Goal: Information Seeking & Learning: Learn about a topic

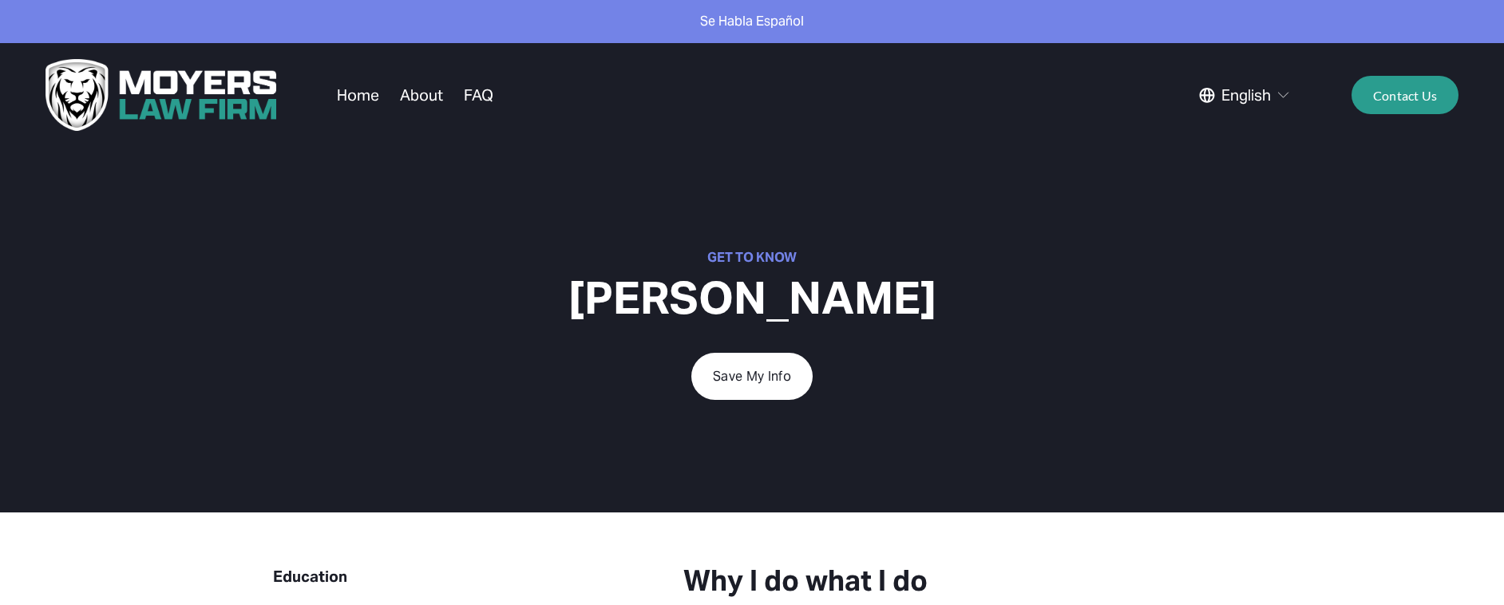
click at [365, 95] on link "Home" at bounding box center [358, 95] width 42 height 30
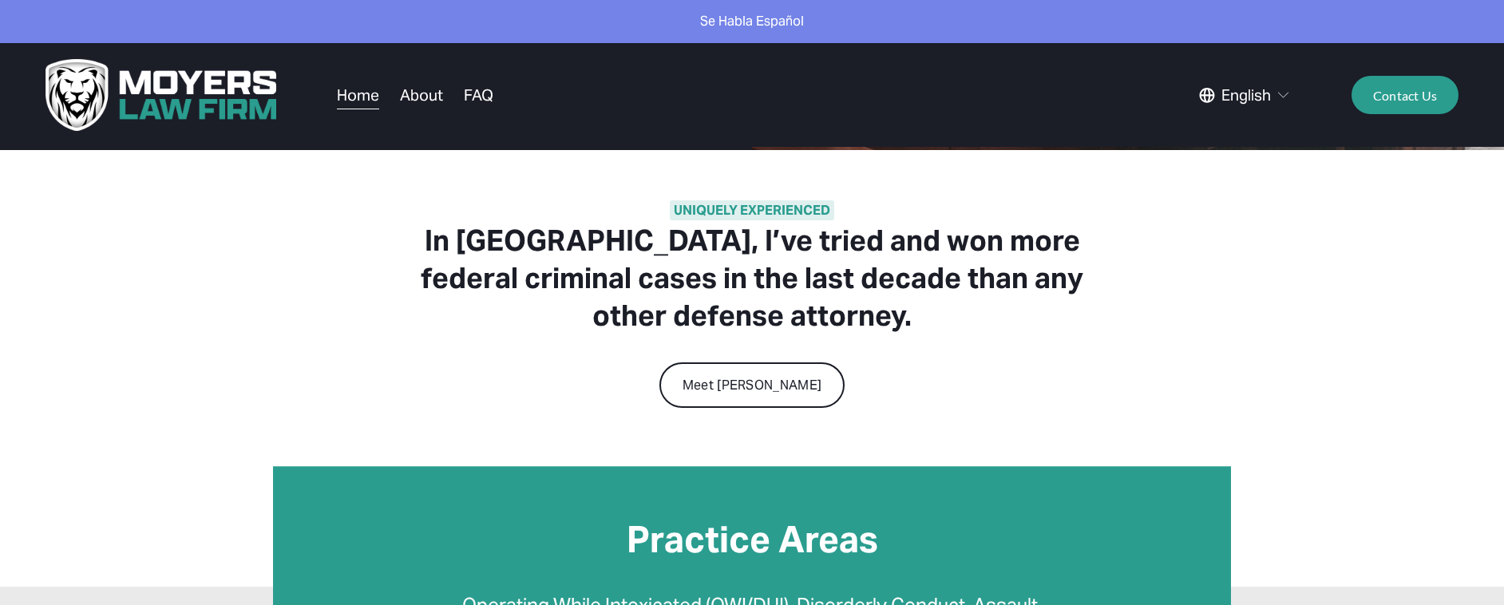
scroll to position [283, 0]
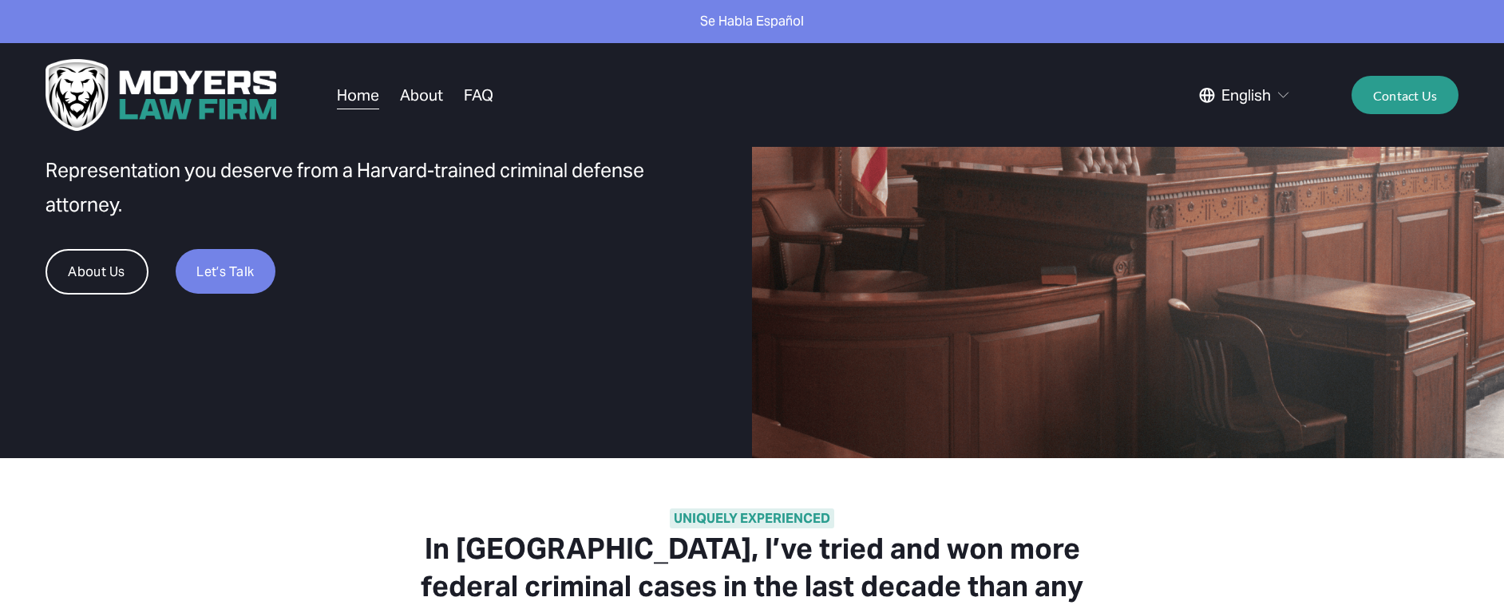
click at [433, 93] on link "About" at bounding box center [421, 95] width 43 height 30
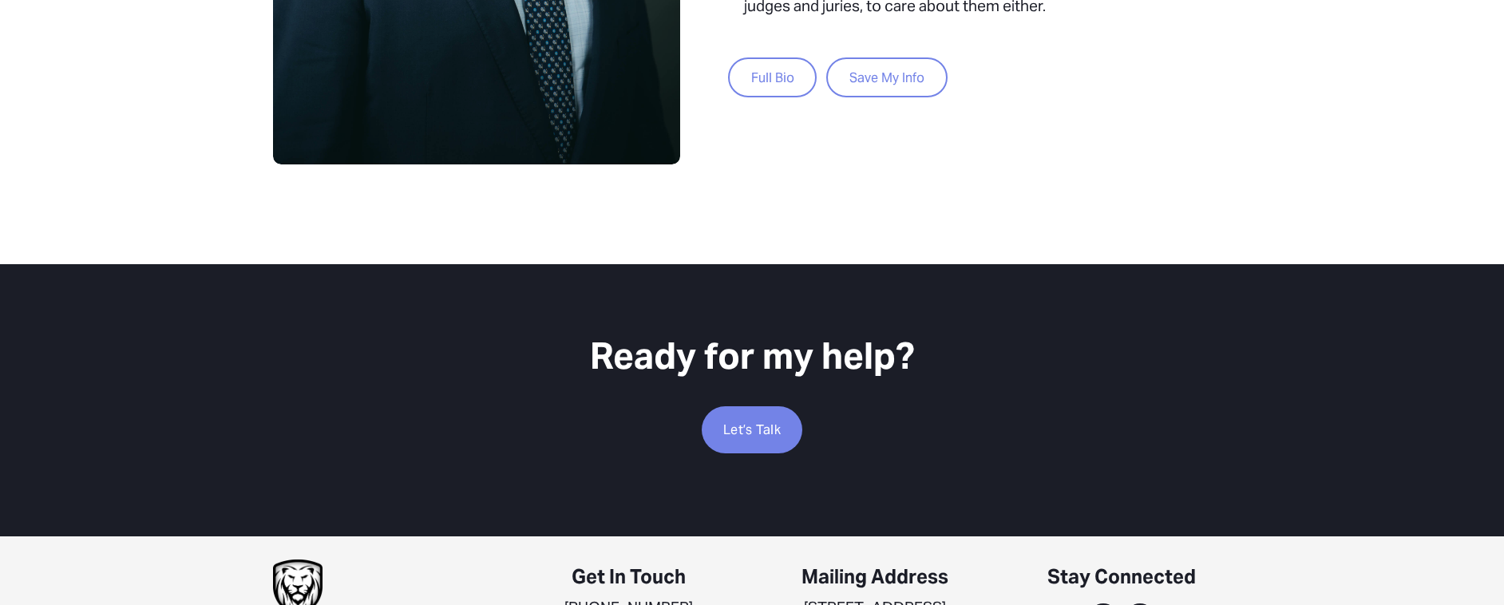
scroll to position [947, 0]
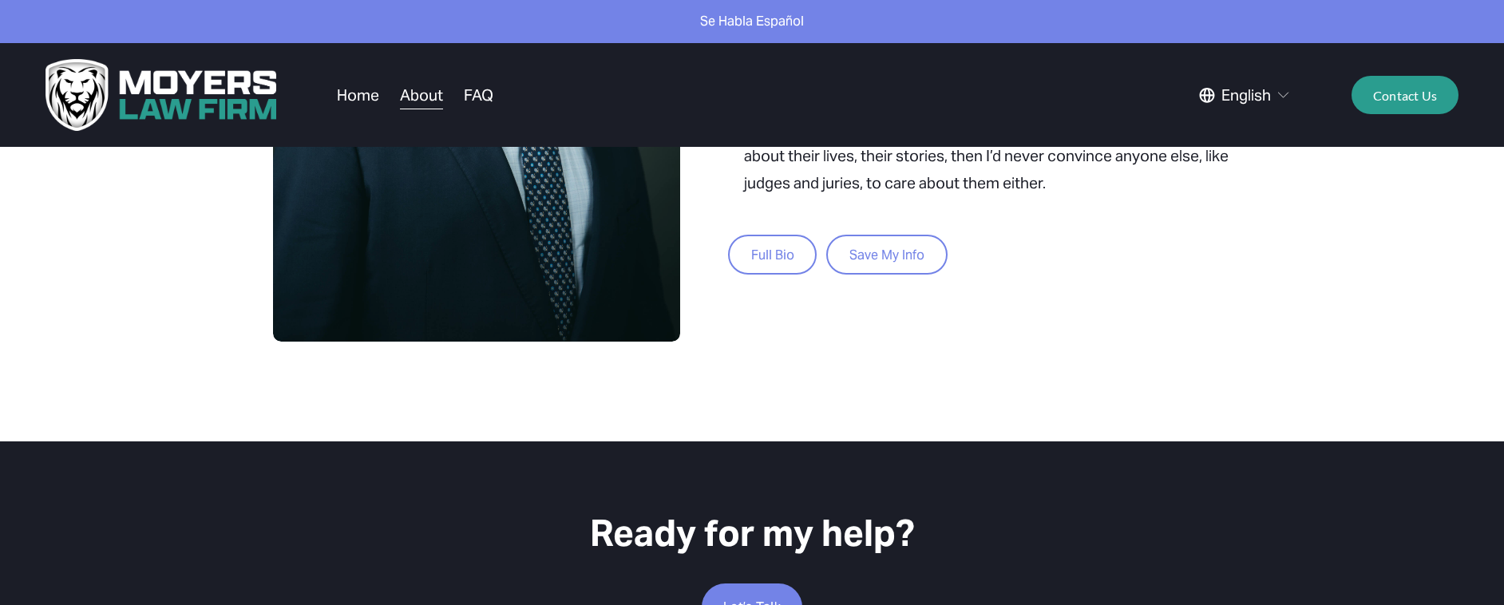
click at [743, 260] on link "Full Bio" at bounding box center [772, 255] width 89 height 41
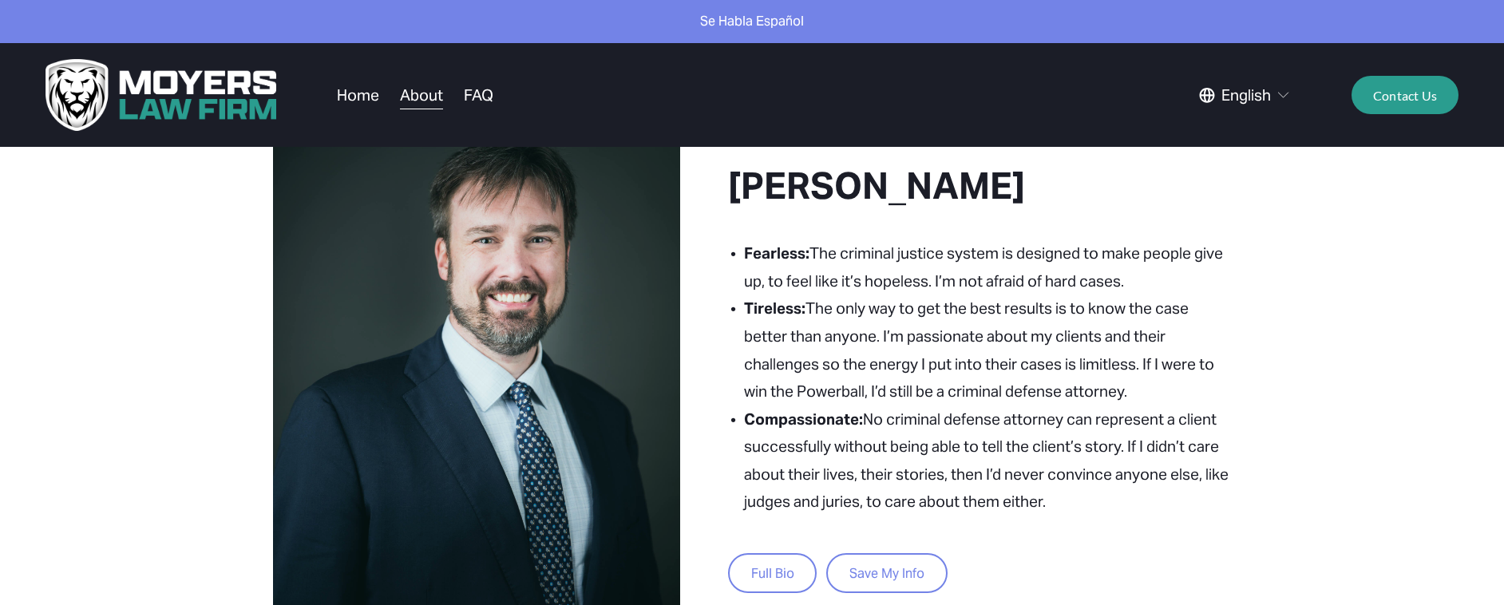
scroll to position [627, 0]
